Goal: Transaction & Acquisition: Purchase product/service

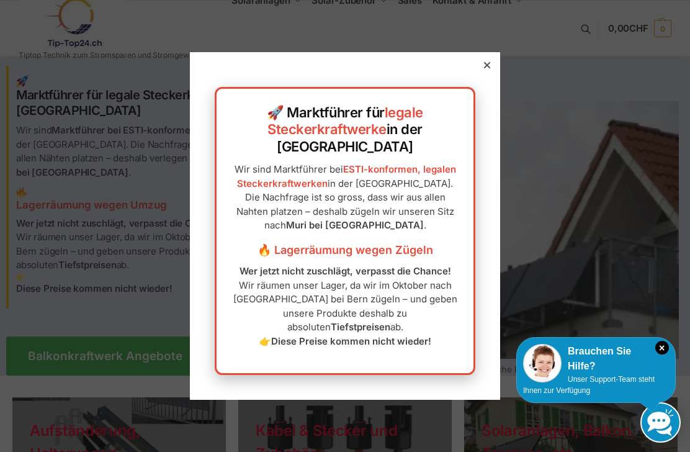
click at [483, 71] on div at bounding box center [486, 65] width 11 height 11
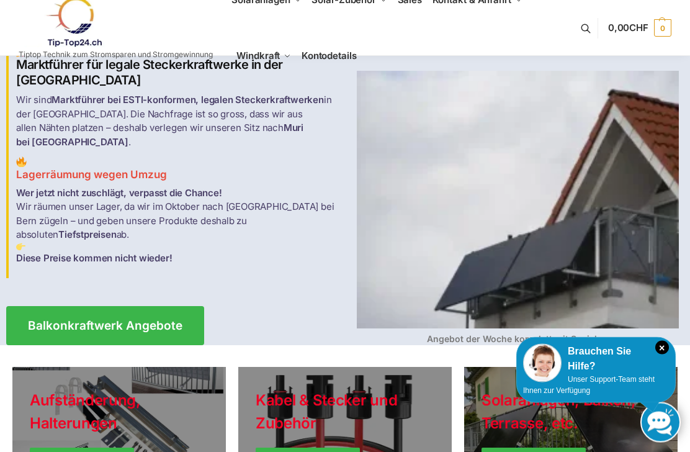
scroll to position [30, 0]
click at [53, 319] on span "Balkonkraftwerk Angebote" at bounding box center [105, 325] width 154 height 12
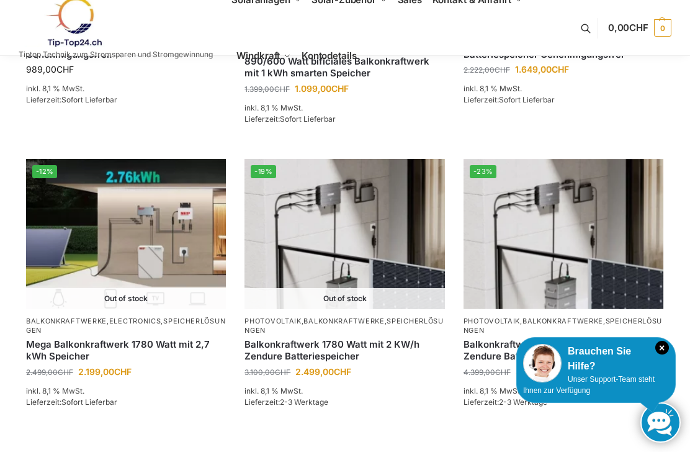
scroll to position [991, 0]
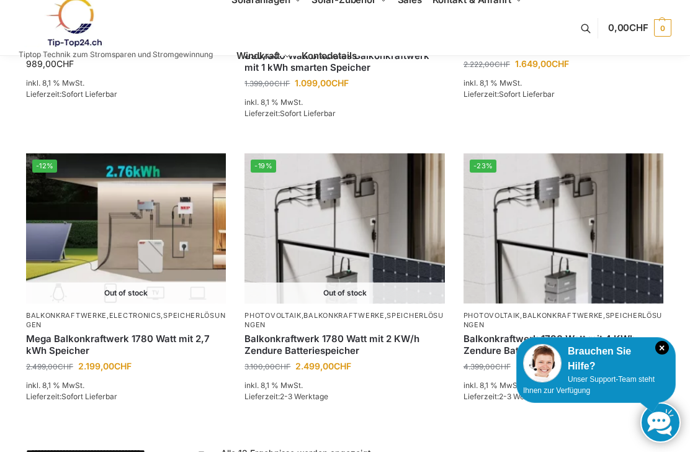
click at [570, 275] on img at bounding box center [563, 228] width 200 height 150
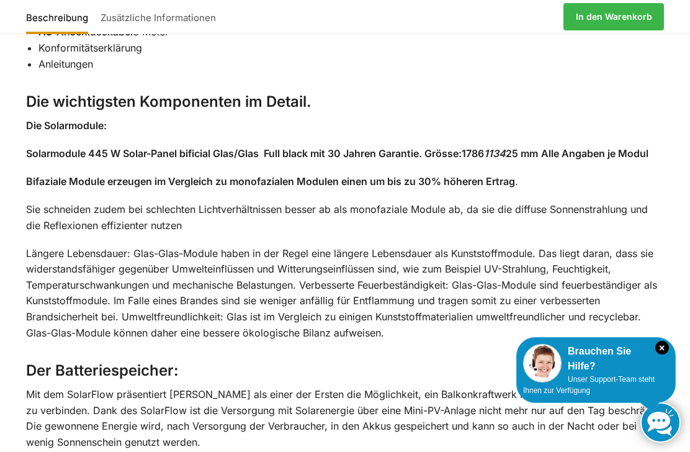
scroll to position [1213, 0]
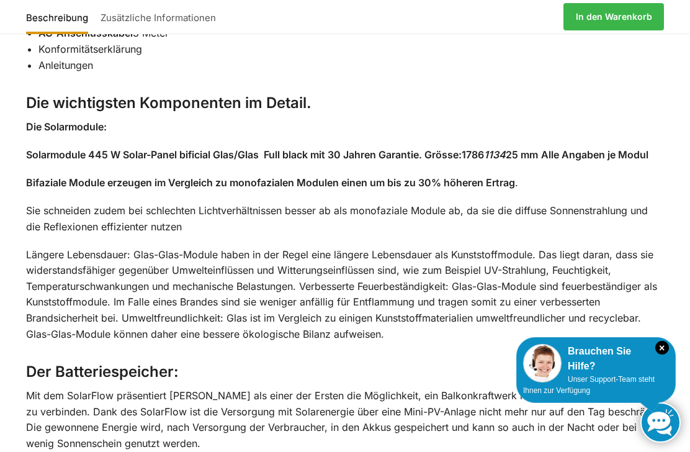
click at [131, 17] on link "Zusätzliche Informationen" at bounding box center [158, 17] width 128 height 30
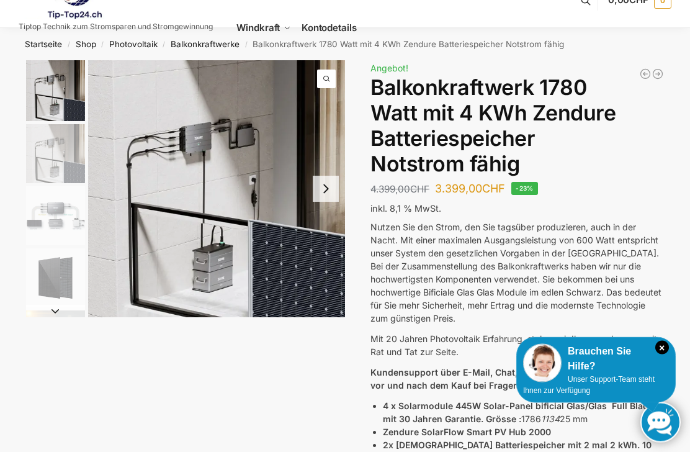
scroll to position [0, 0]
